Goal: Obtain resource: Download file/media

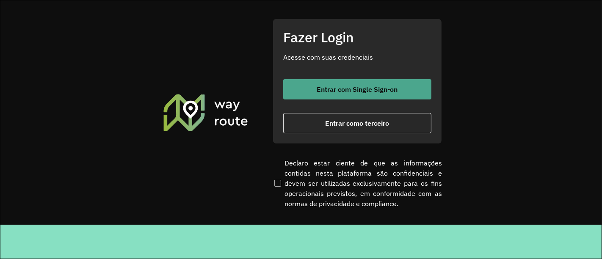
click at [317, 80] on button "Entrar com Single Sign-on" at bounding box center [357, 89] width 148 height 20
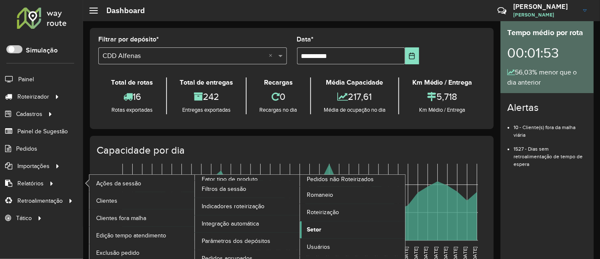
click at [321, 225] on link "Setor" at bounding box center [352, 230] width 105 height 17
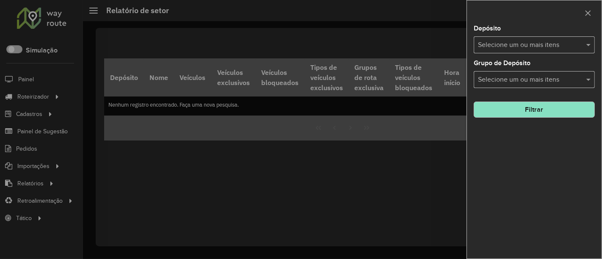
click at [535, 53] on div "Selecione um ou mais itens" at bounding box center [534, 44] width 121 height 17
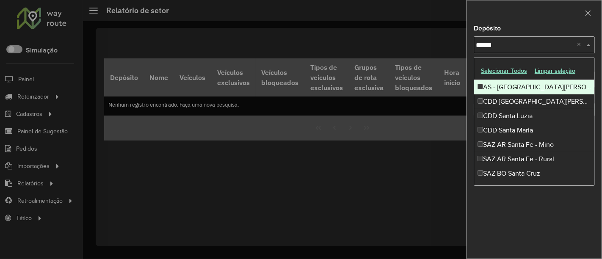
type input "*******"
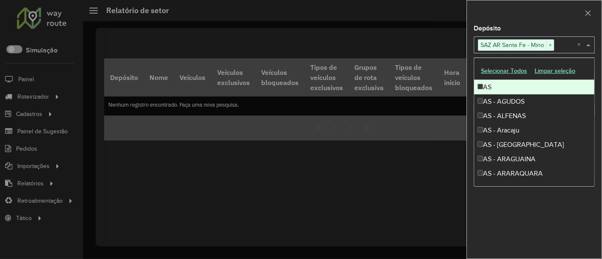
click at [536, 21] on div at bounding box center [534, 12] width 135 height 25
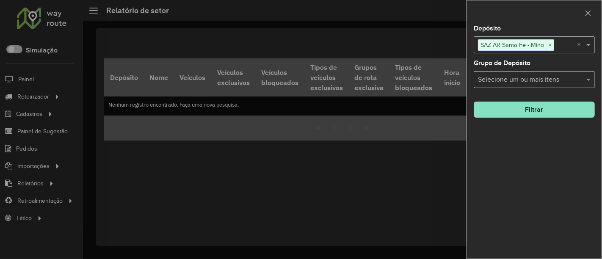
click at [539, 111] on button "Filtrar" at bounding box center [534, 110] width 121 height 16
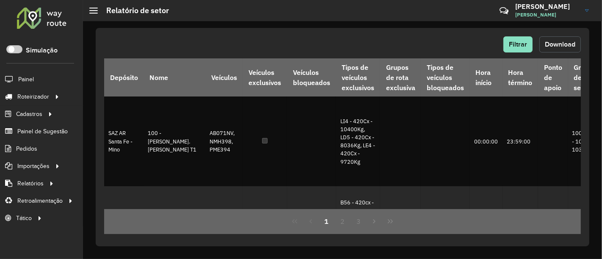
click at [539, 47] on span "Download" at bounding box center [560, 44] width 31 height 7
